Goal: Find specific page/section: Find specific page/section

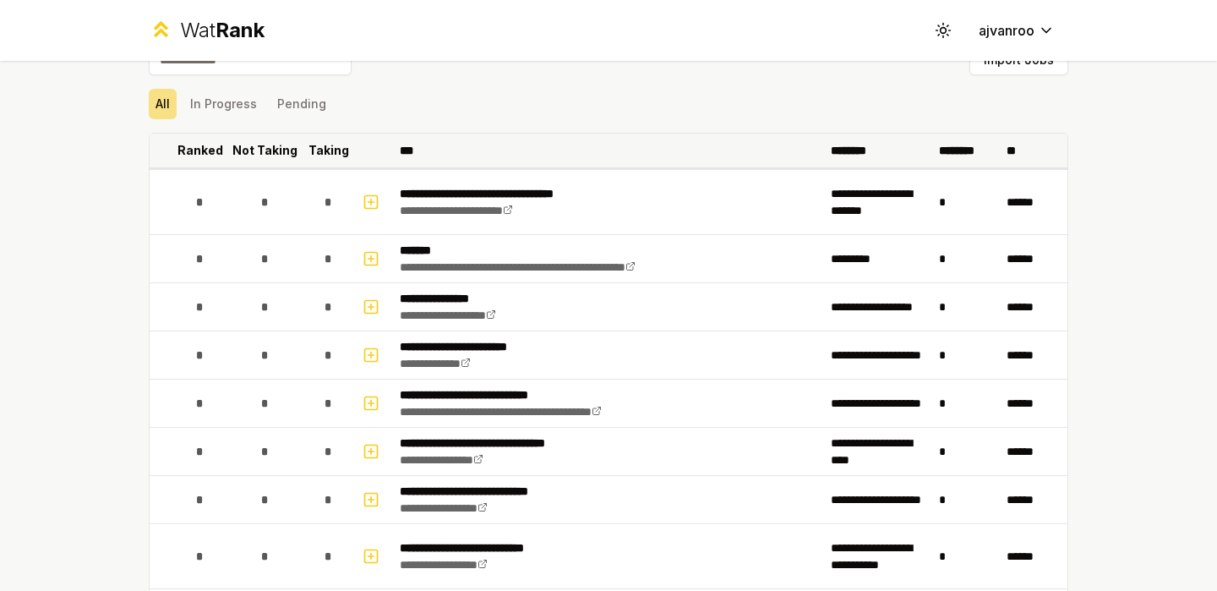
scroll to position [32, 0]
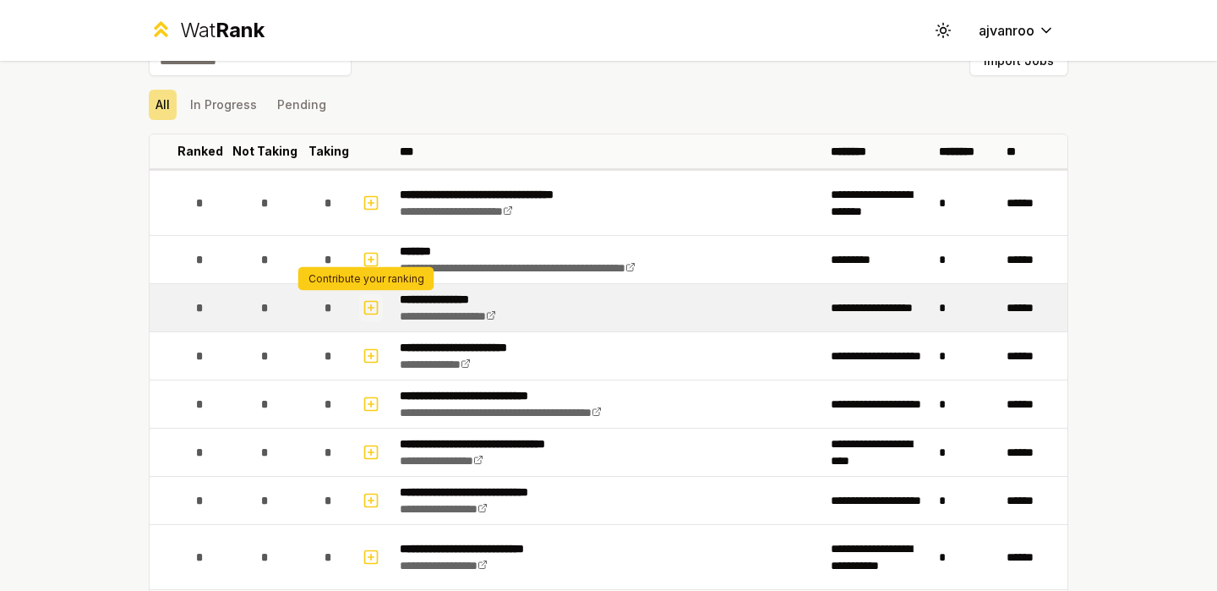
click at [367, 310] on icon "button" at bounding box center [371, 308] width 17 height 20
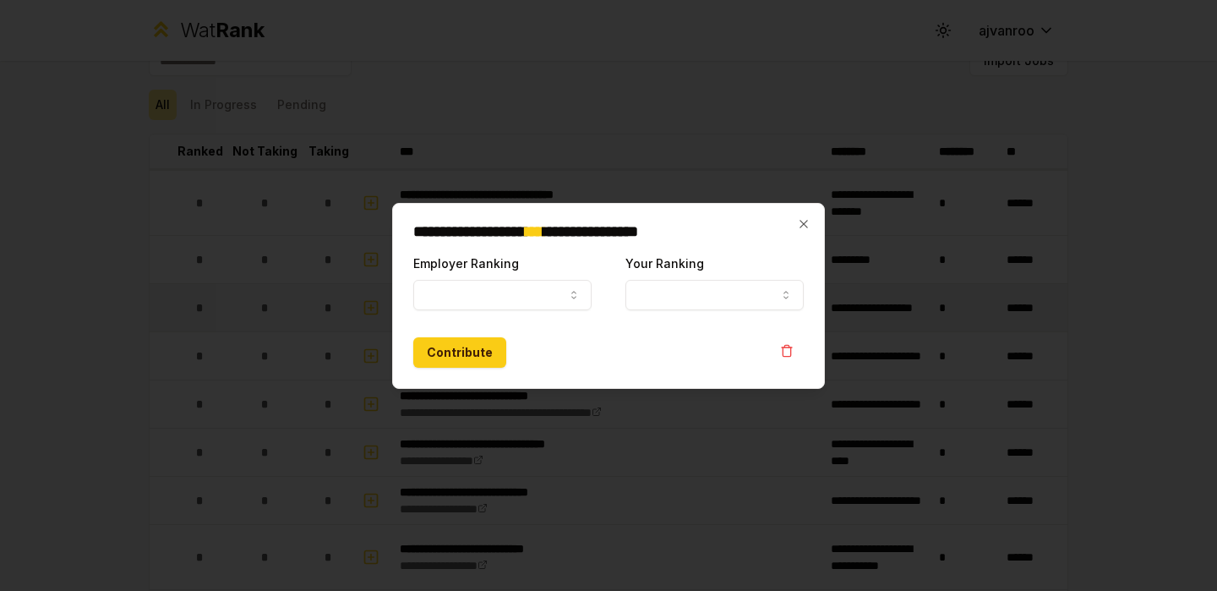
select select
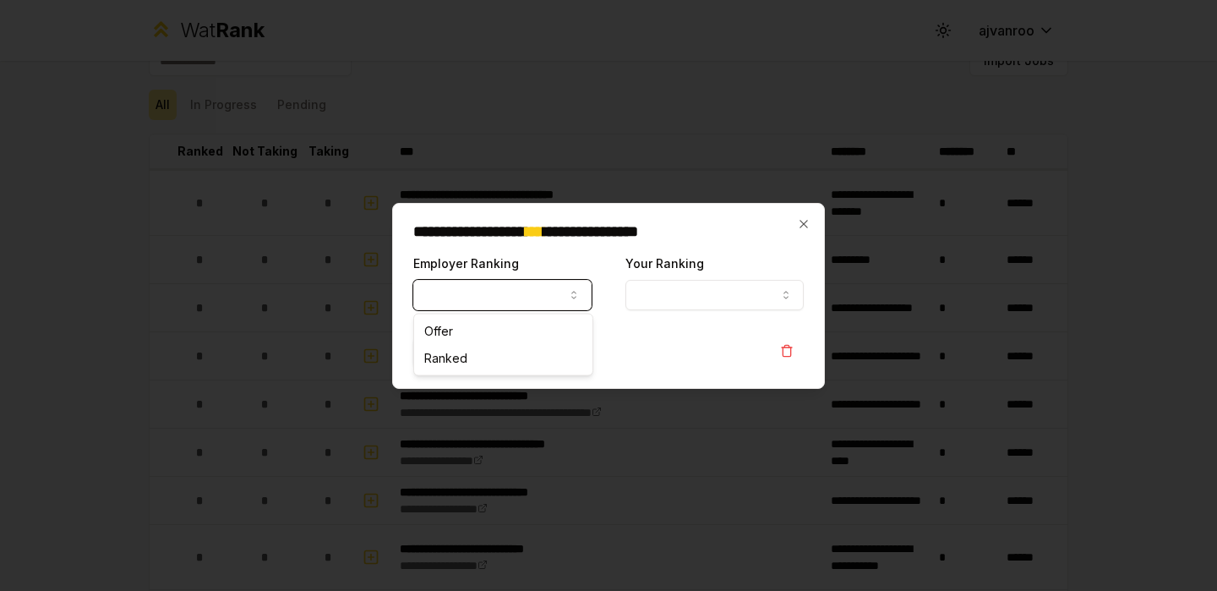
click at [468, 298] on button "Employer Ranking" at bounding box center [502, 295] width 178 height 30
select select "*****"
click at [687, 281] on button "Your Ranking" at bounding box center [714, 295] width 178 height 30
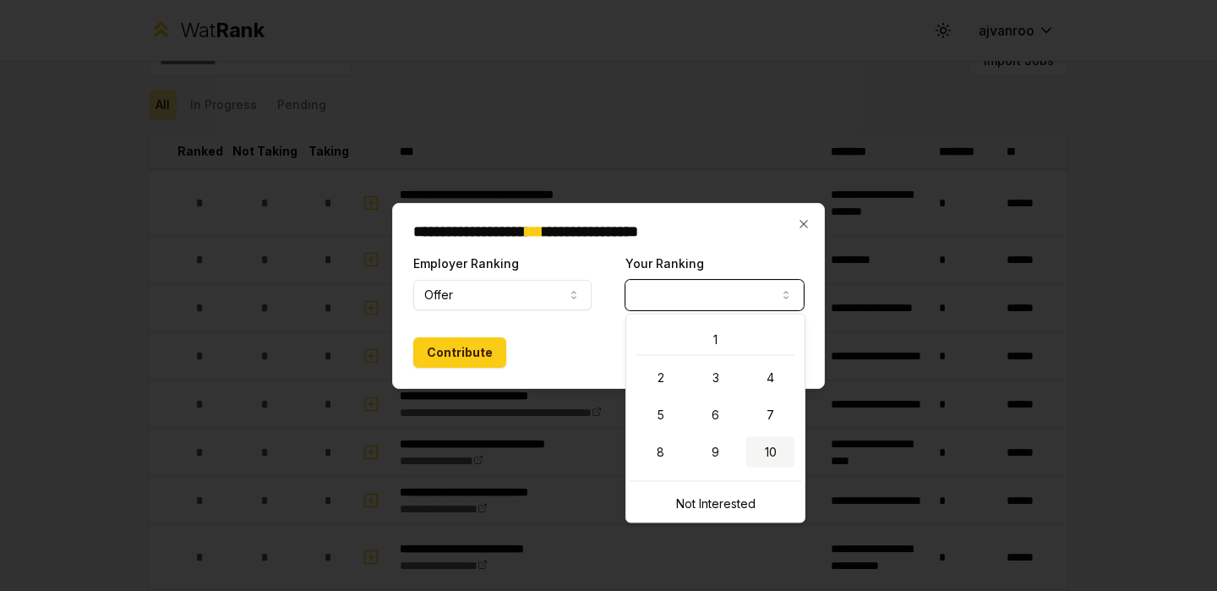
select select "**"
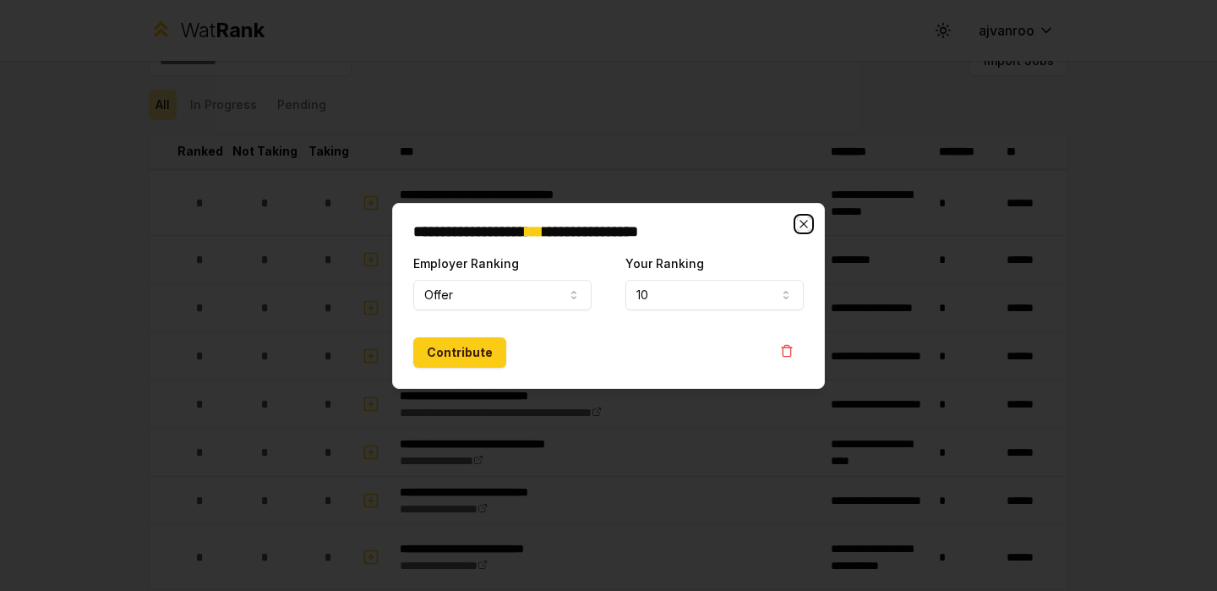
click at [800, 220] on icon "button" at bounding box center [804, 224] width 14 height 14
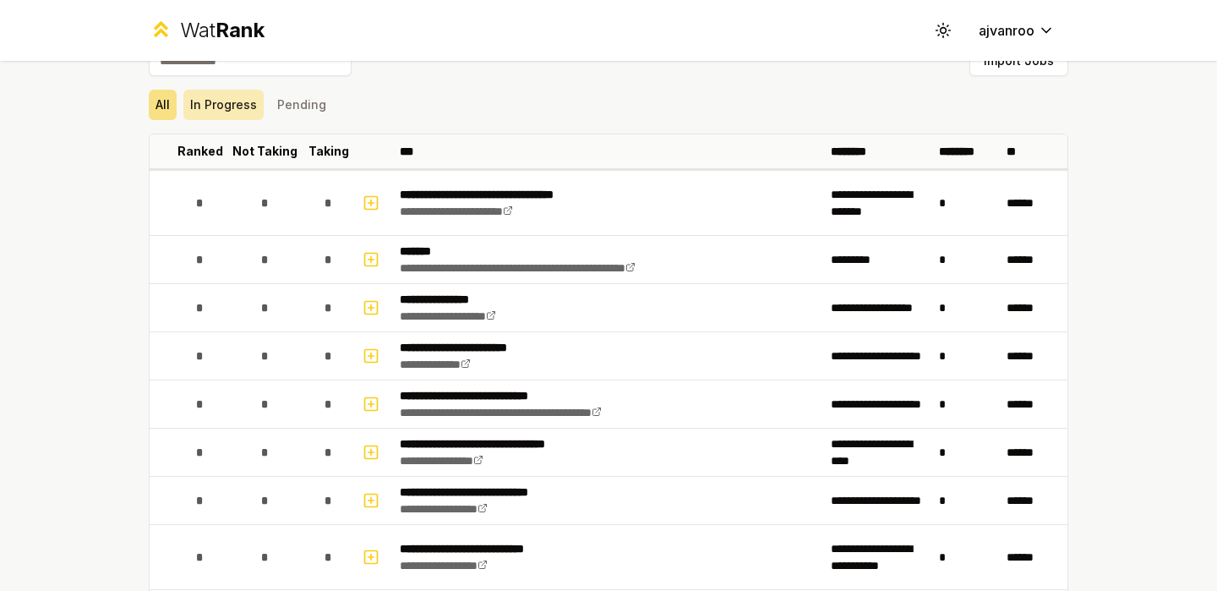
click at [216, 91] on button "In Progress" at bounding box center [223, 105] width 80 height 30
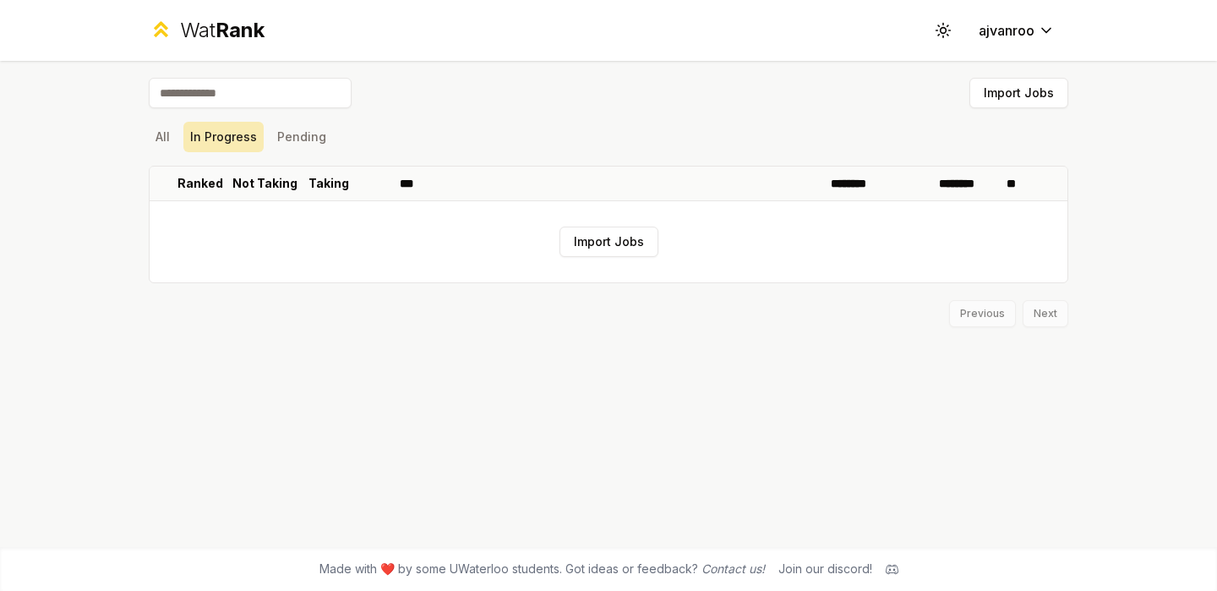
scroll to position [0, 0]
click at [284, 134] on button "Pending" at bounding box center [301, 137] width 63 height 30
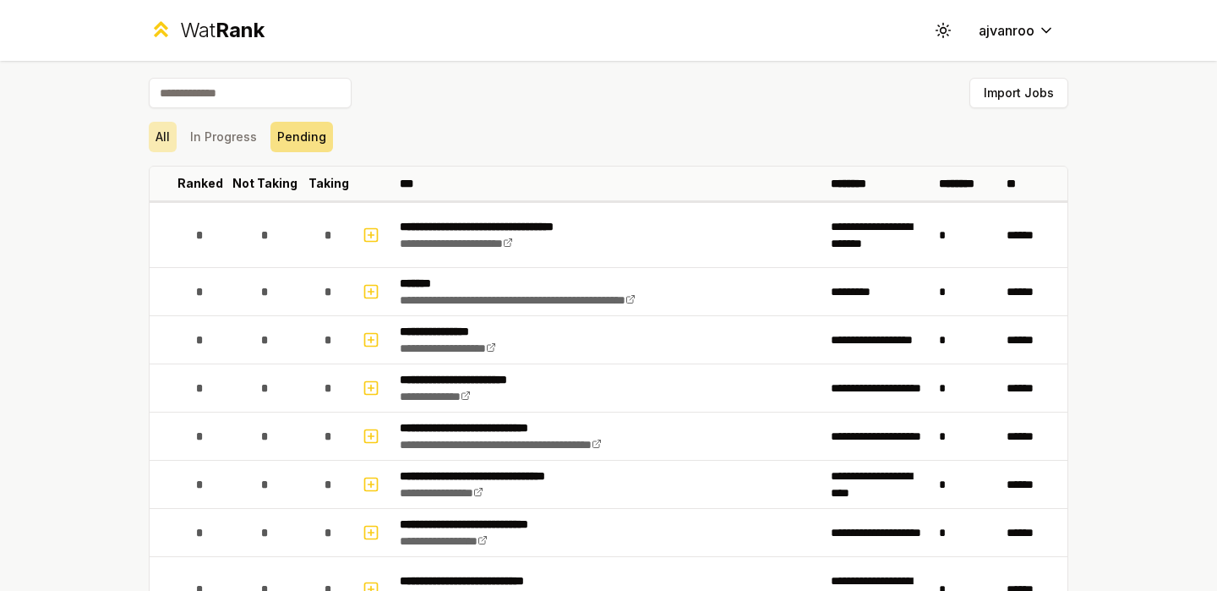
click at [170, 135] on button "All" at bounding box center [163, 137] width 28 height 30
click at [159, 132] on button "All" at bounding box center [163, 137] width 28 height 30
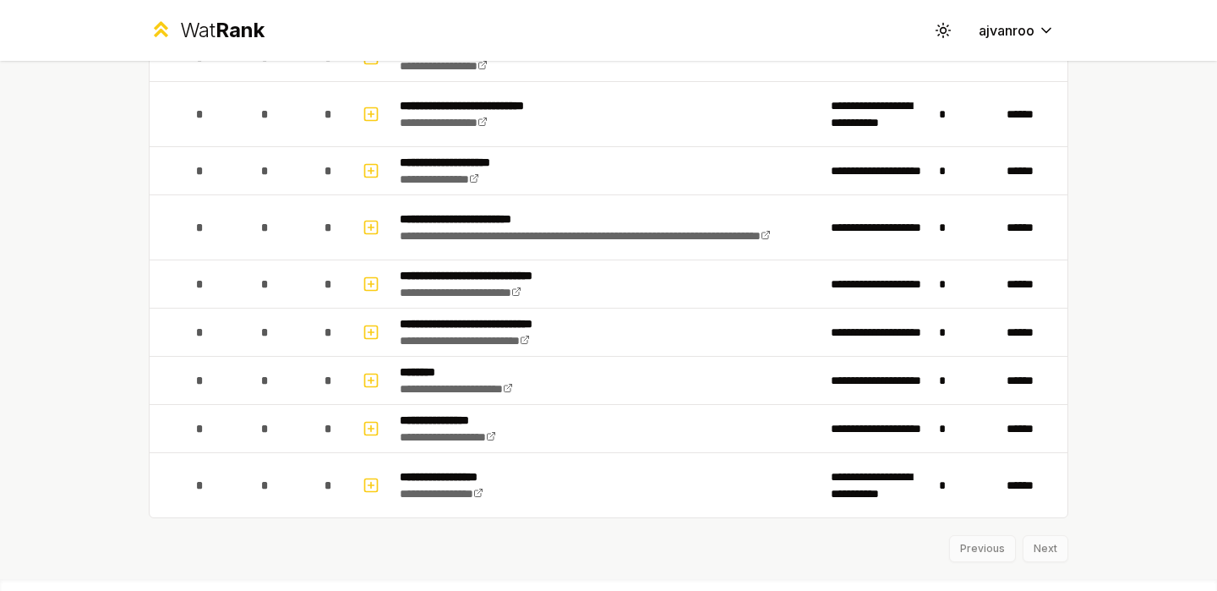
scroll to position [475, 0]
